Goal: Check status

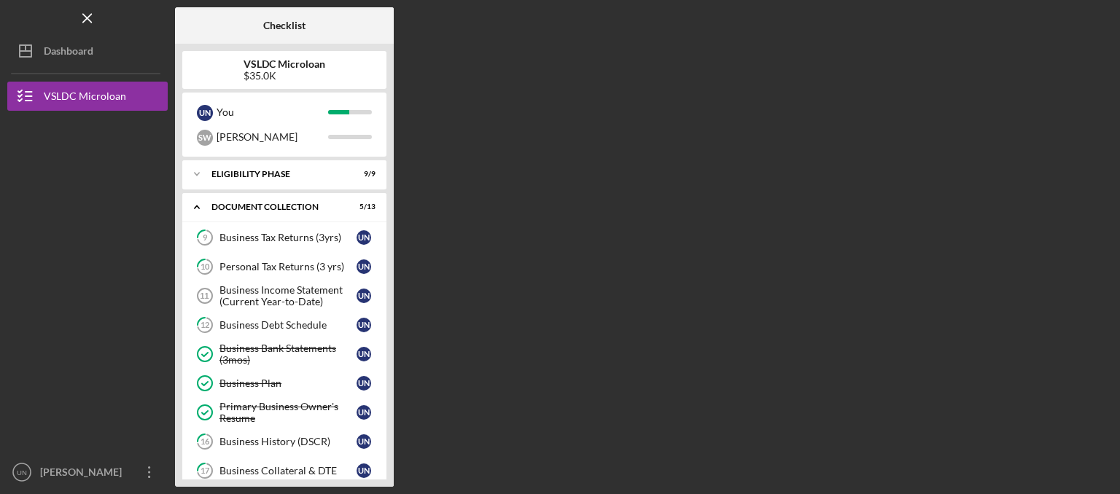
scroll to position [158, 0]
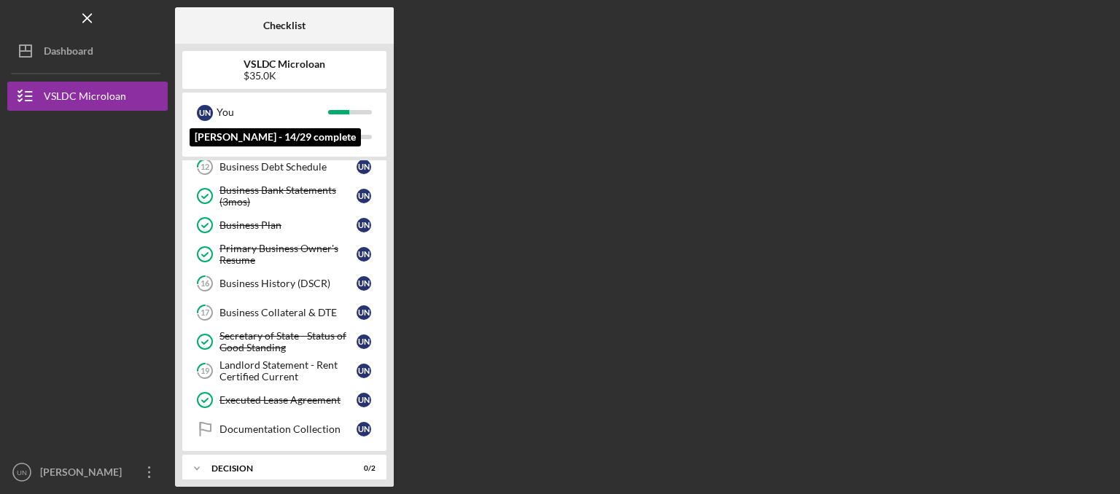
click at [270, 98] on div "U N You [PERSON_NAME] - 14/29 complete [PERSON_NAME]" at bounding box center [284, 125] width 204 height 64
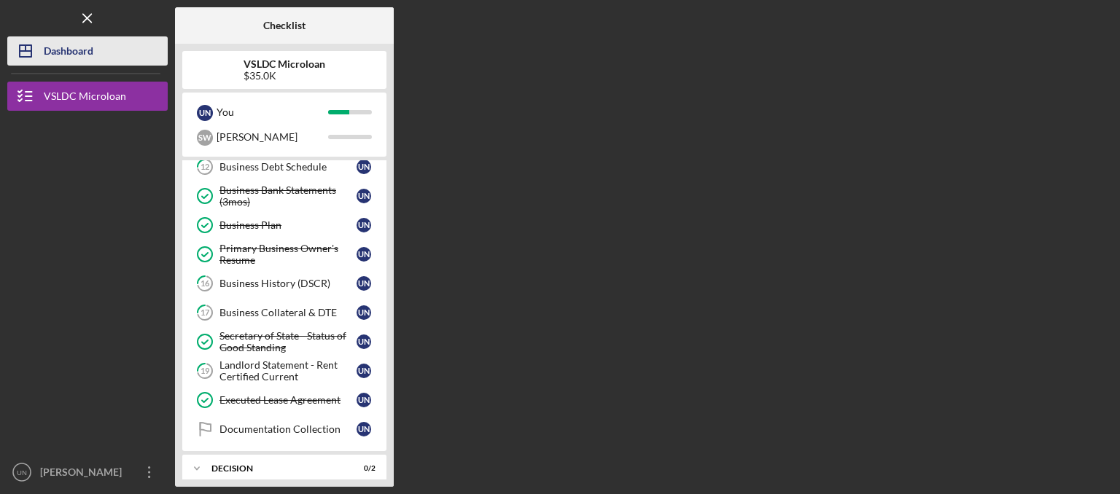
click at [109, 42] on button "Icon/Dashboard Dashboard" at bounding box center [87, 50] width 160 height 29
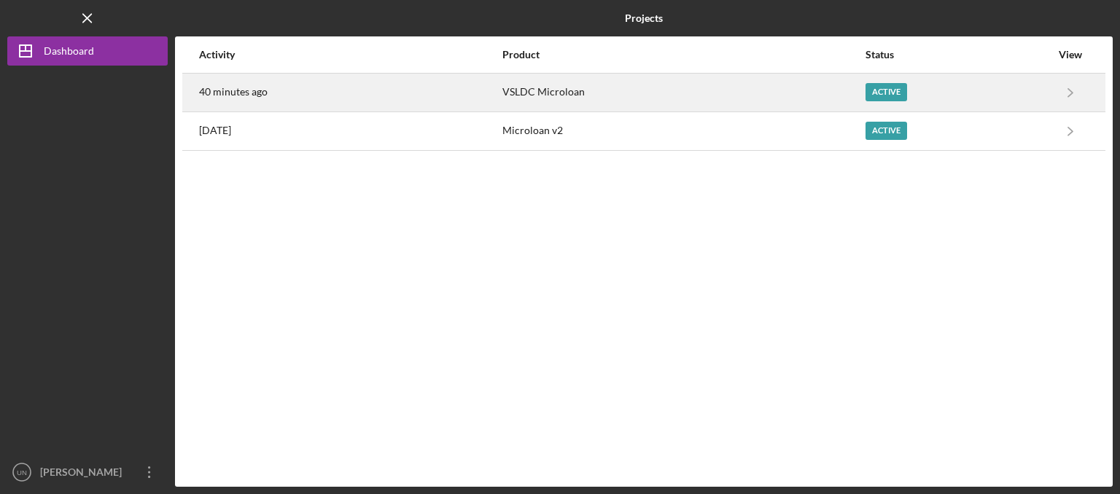
click at [313, 92] on div "40 minutes ago" at bounding box center [350, 92] width 302 height 36
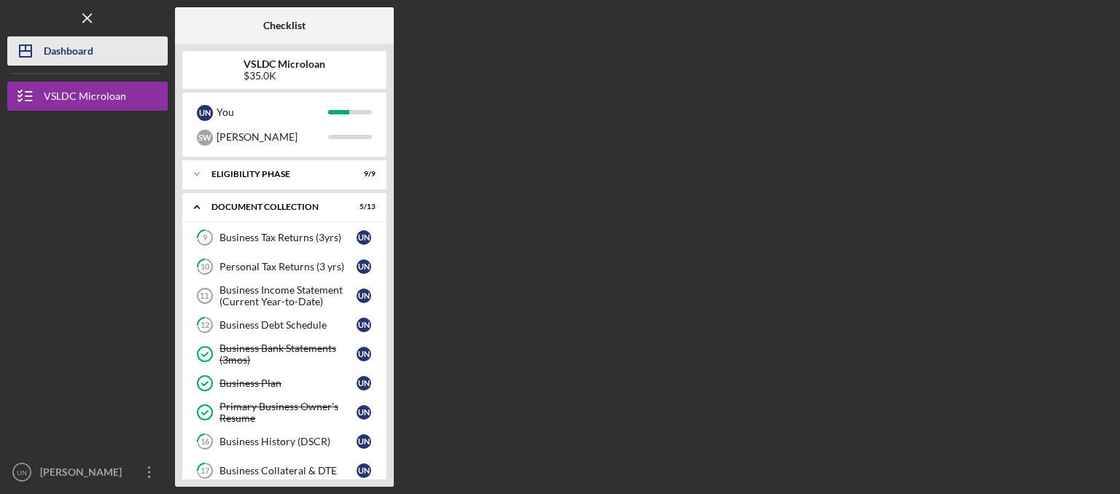
click at [106, 64] on button "Icon/Dashboard Dashboard" at bounding box center [87, 50] width 160 height 29
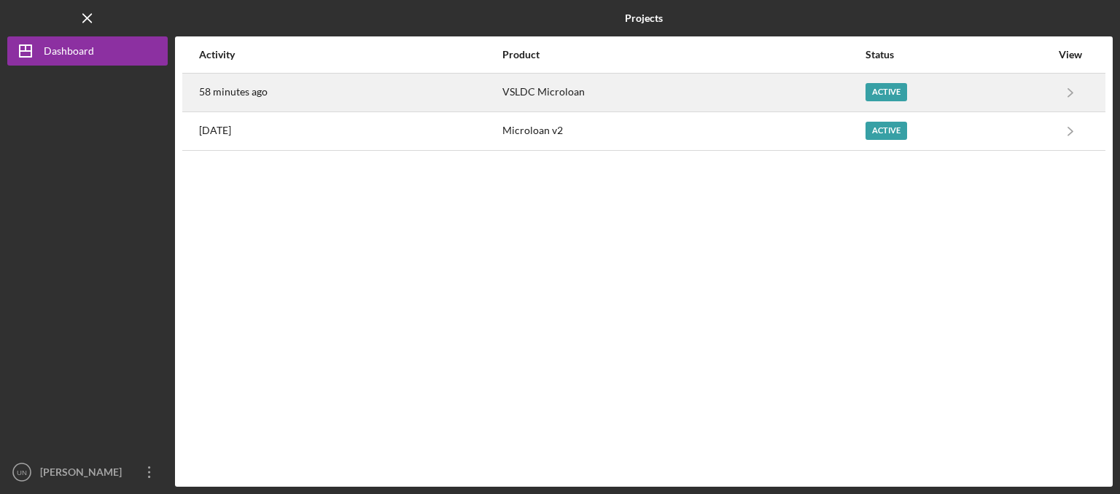
click at [670, 96] on div "VSLDC Microloan" at bounding box center [683, 92] width 362 height 36
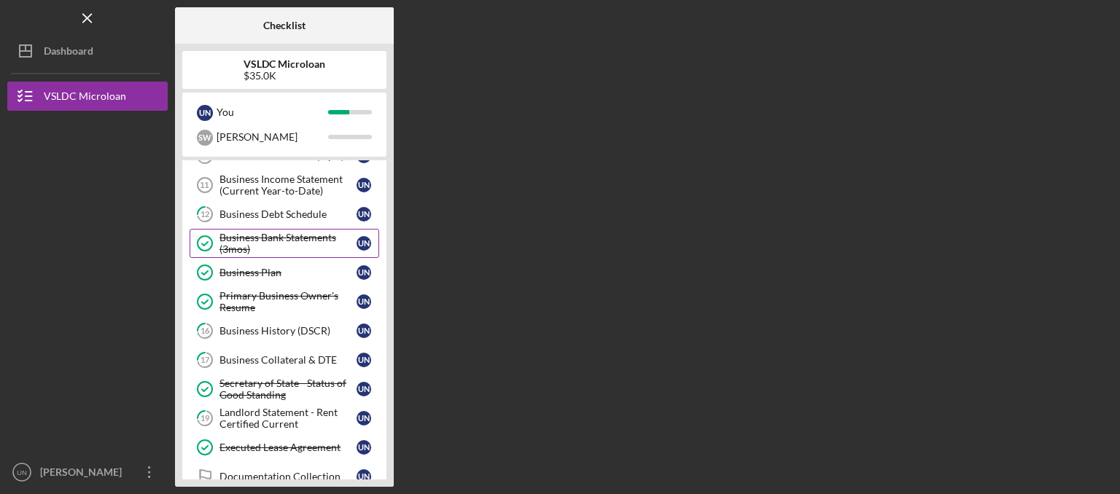
scroll to position [232, 0]
